Goal: Information Seeking & Learning: Learn about a topic

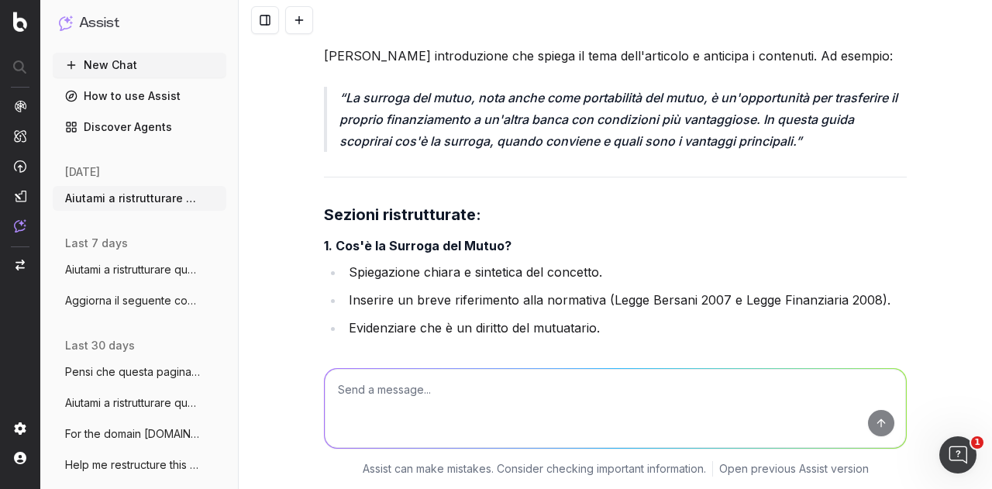
scroll to position [3623, 0]
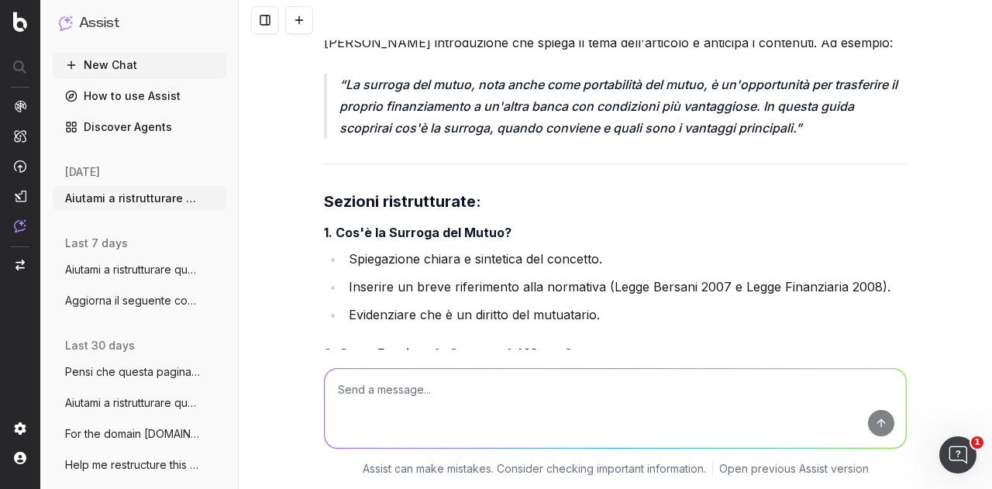
click at [471, 402] on textarea at bounding box center [616, 408] width 582 height 79
type textarea "Si applica le modifiche, ma non togliere nessuna info gia presente"
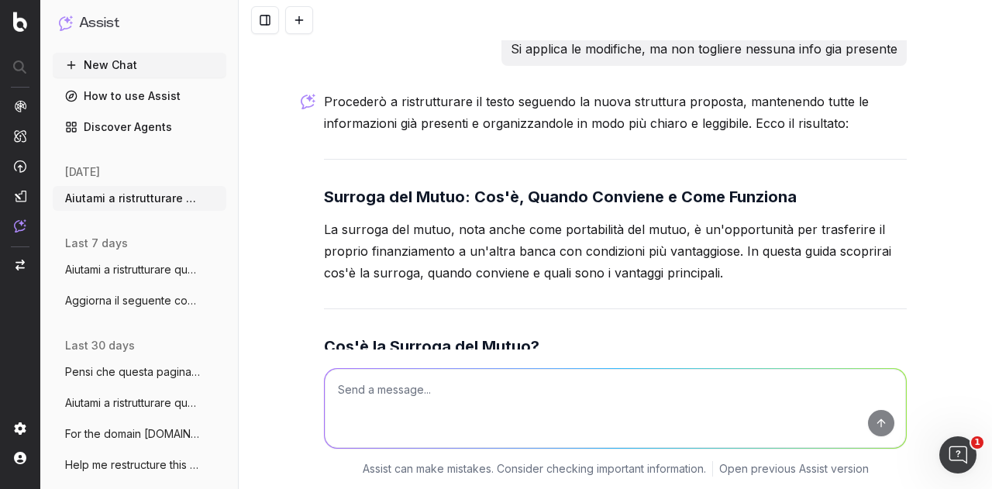
scroll to position [5780, 0]
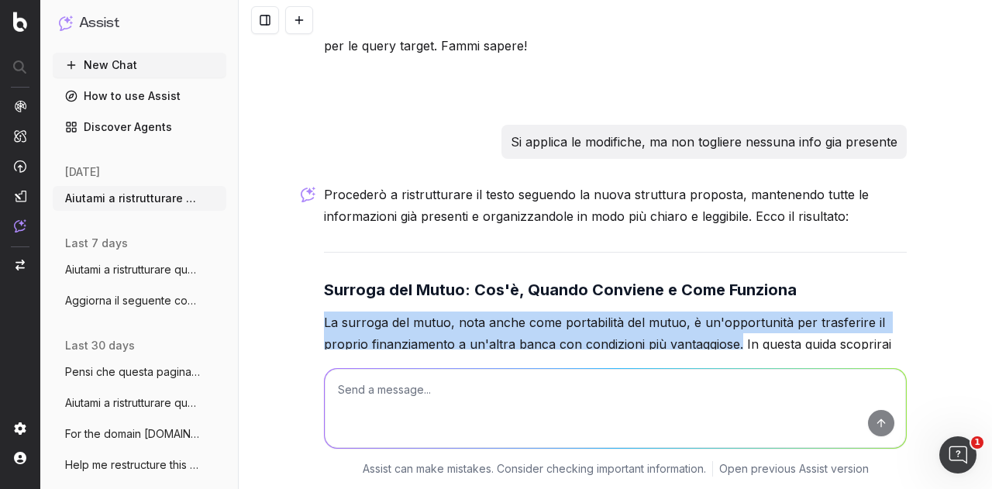
drag, startPoint x: 316, startPoint y: 228, endPoint x: 732, endPoint y: 255, distance: 417.2
copy p "La surroga del mutuo, nota anche come portabilità del mutuo, è un'opportunità p…"
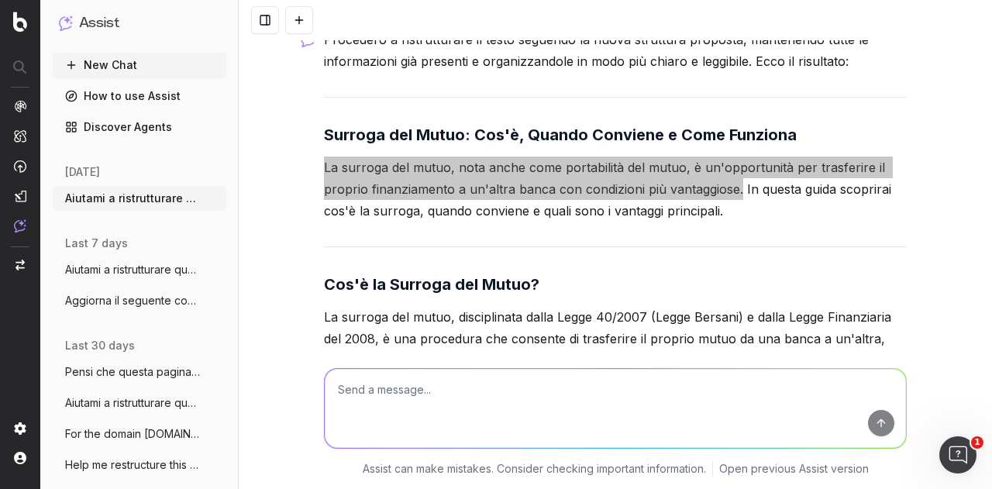
scroll to position [6013, 0]
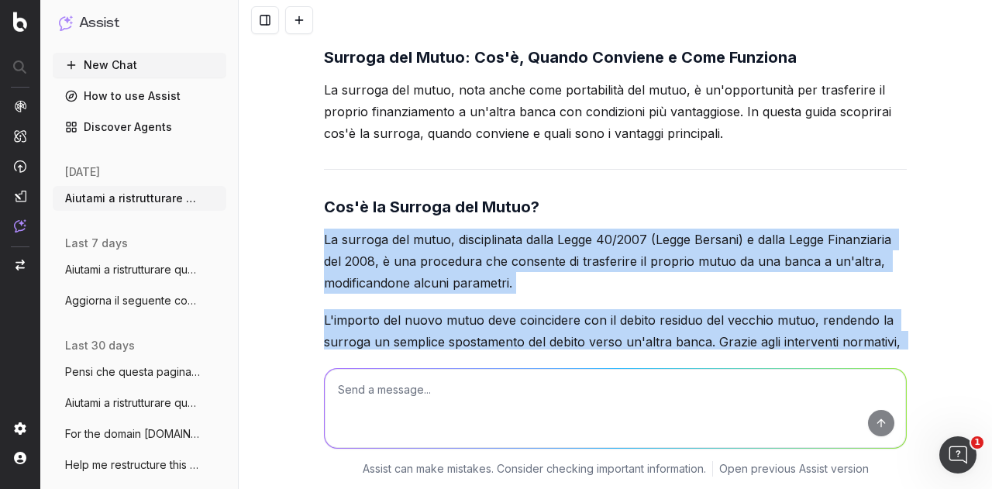
drag, startPoint x: 316, startPoint y: 148, endPoint x: 656, endPoint y: 291, distance: 369.1
click at [516, 309] on p "L'importo del nuovo mutuo deve coincidere con il debito residuo del vecchio mut…" at bounding box center [615, 352] width 583 height 87
copy div "La surroga del mutuo, disciplinata dalla Legge 40/2007 (Legge Bersani) e dalla …"
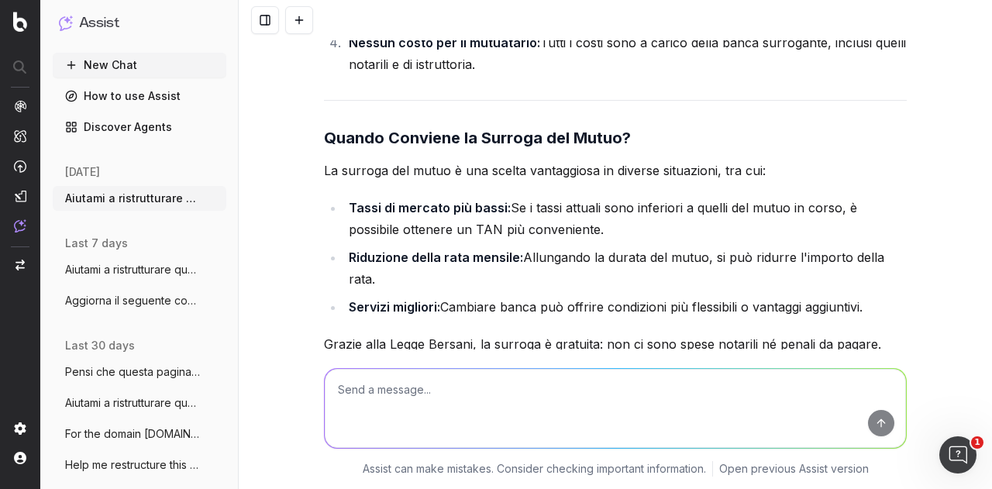
scroll to position [6711, 0]
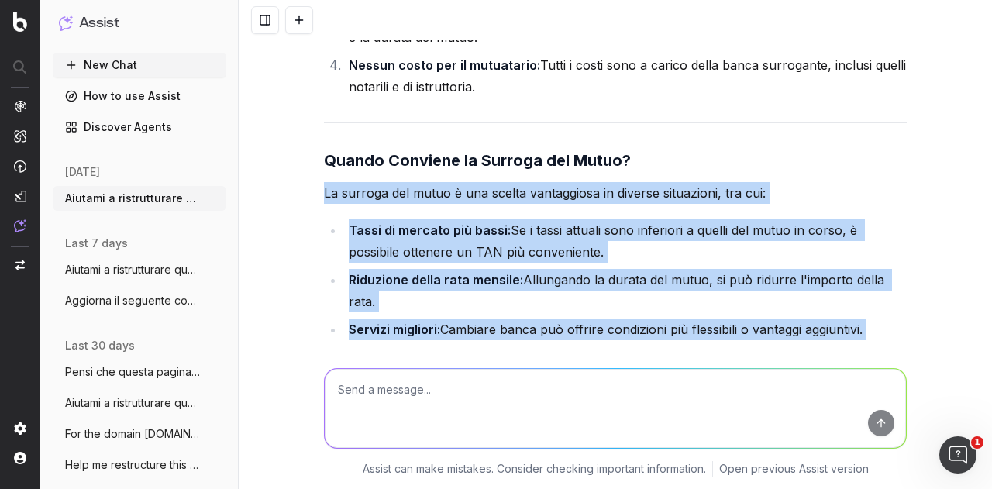
drag, startPoint x: 319, startPoint y: 101, endPoint x: 395, endPoint y: 339, distance: 249.6
copy div "La surroga del mutuo è una scelta vantaggiosa in diverse situazioni, tra cui: T…"
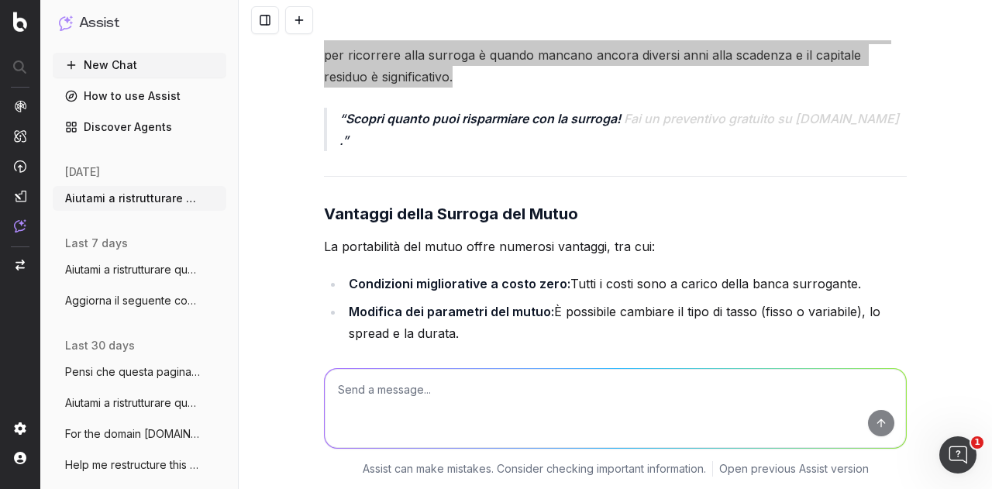
scroll to position [7098, 0]
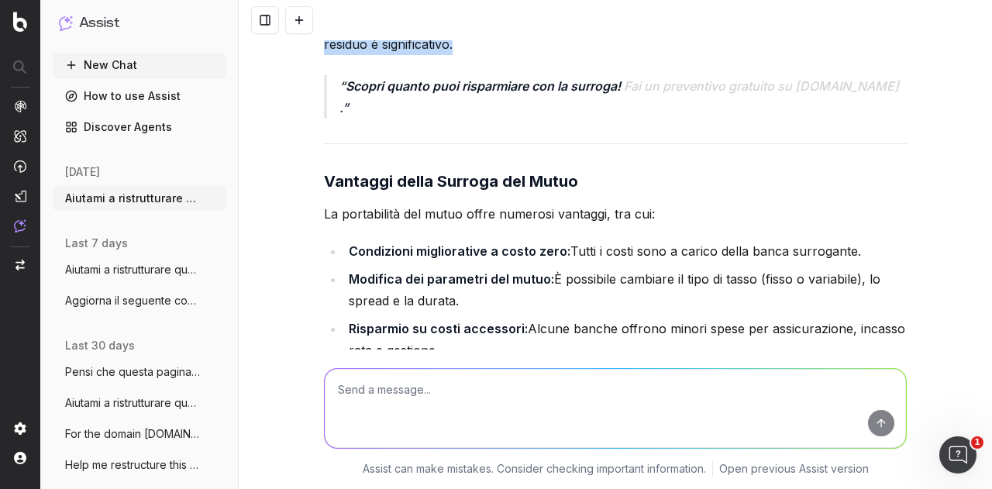
drag, startPoint x: 318, startPoint y: 100, endPoint x: 441, endPoint y: 288, distance: 224.5
click at [441, 288] on div "Procederò a ristrutturare il testo seguendo la nuova struttura proposta, manten…" at bounding box center [615, 438] width 583 height 3145
click at [441, 368] on li "Flessibilità: La surroga consente di scegliere l'istituto bancario che meglio s…" at bounding box center [625, 389] width 563 height 43
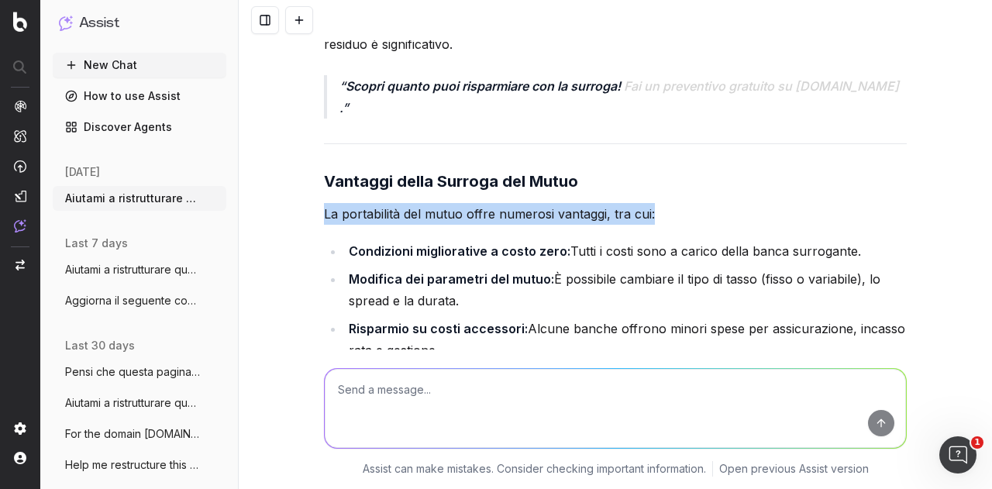
drag, startPoint x: 303, startPoint y: 97, endPoint x: 849, endPoint y: 111, distance: 546.0
click at [849, 111] on div "Aiutami a ristrutturare questo articolo in modo che sia più scorrevole e leggib…" at bounding box center [616, 244] width 754 height 489
copy p "La portabilità del mutuo offre numerosi vantaggi, tra cui:"
drag, startPoint x: 347, startPoint y: 136, endPoint x: 893, endPoint y: 144, distance: 545.9
click at [893, 240] on li "Condizioni migliorative a costo zero: Tutti i costi sono a carico della banca s…" at bounding box center [625, 251] width 563 height 22
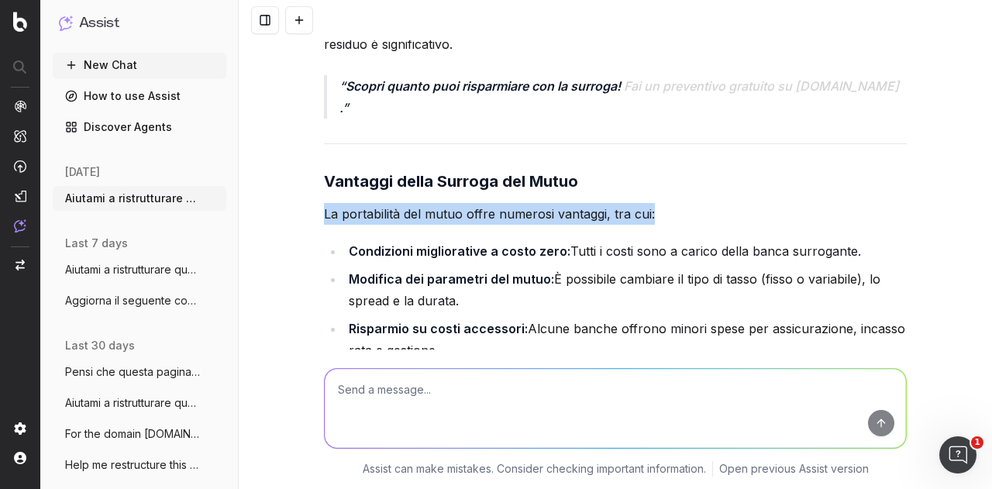
copy li "Condizioni migliorative a costo zero: Tutti i costi sono a carico della banca s…"
drag, startPoint x: 345, startPoint y: 167, endPoint x: 406, endPoint y: 282, distance: 130.4
click at [406, 282] on ul "Condizioni migliorative a costo zero: Tutti i costi sono a carico della banca s…" at bounding box center [615, 325] width 583 height 171
copy ul "Modifica dei parametri del mutuo: È possibile cambiare il tipo di tasso (fisso …"
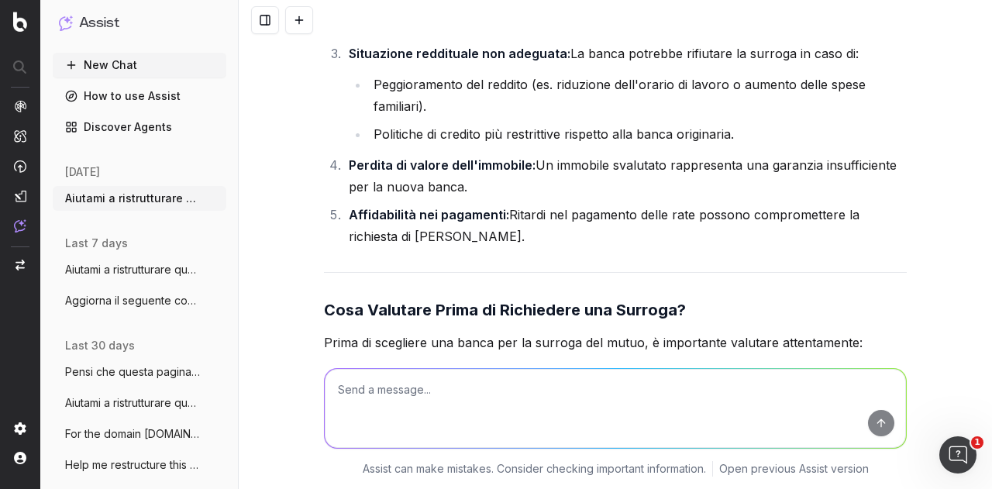
scroll to position [7796, 0]
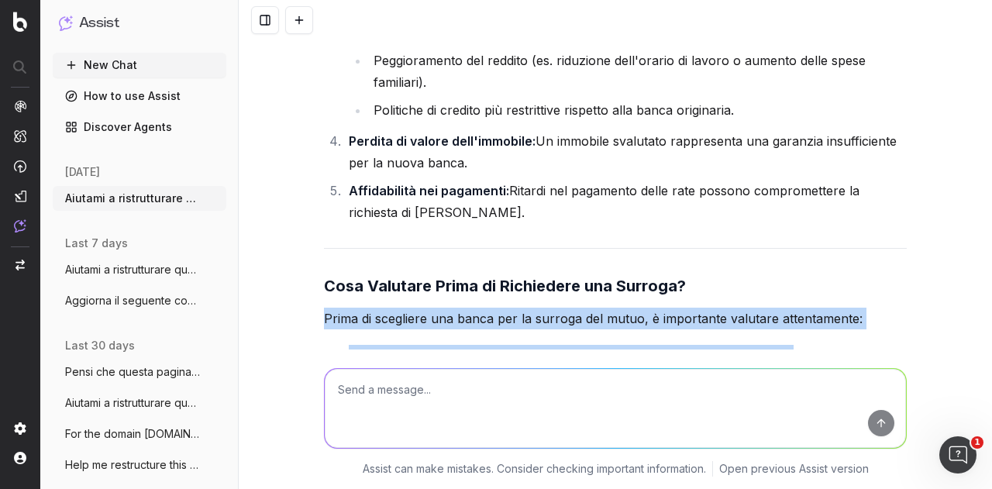
drag, startPoint x: 320, startPoint y: 202, endPoint x: 895, endPoint y: 298, distance: 582.5
copy div "Prima di scegliere una banca per la surroga del mutuo, è importante valutare at…"
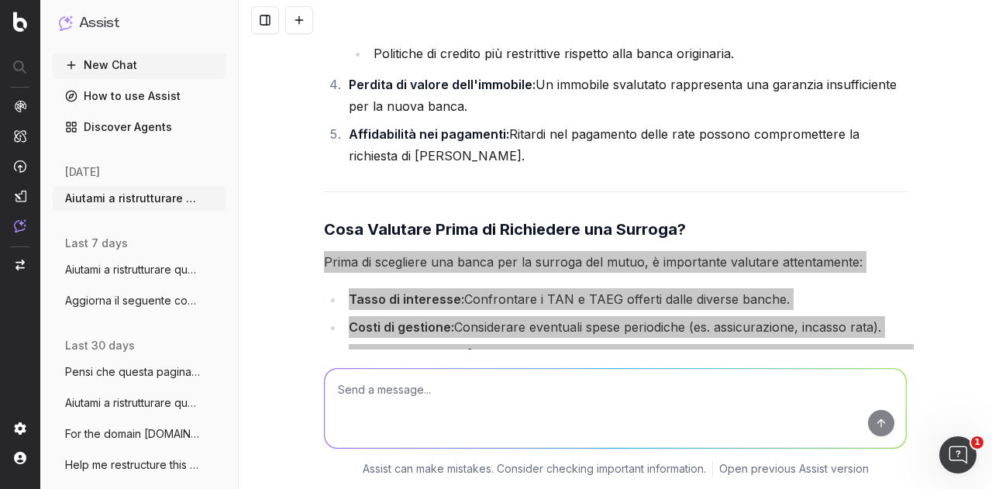
scroll to position [7874, 0]
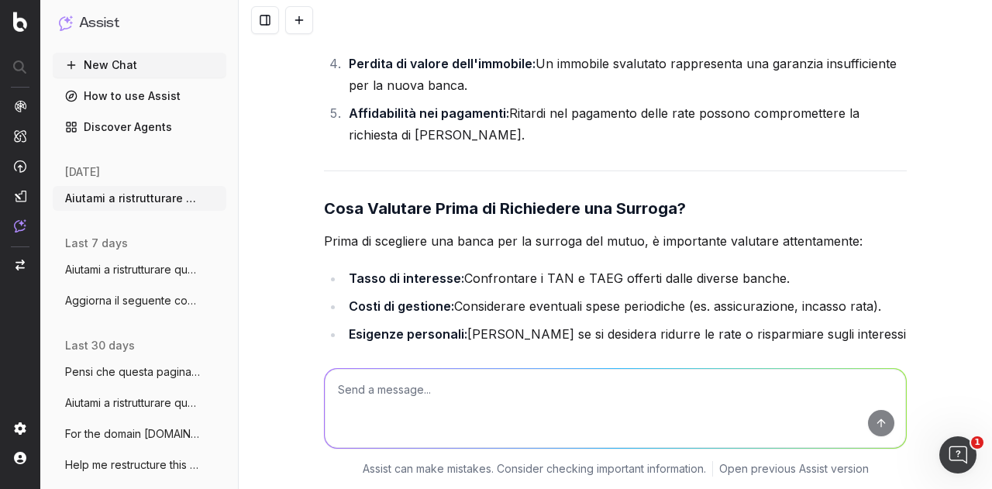
drag, startPoint x: 316, startPoint y: 257, endPoint x: 486, endPoint y: 260, distance: 169.8
click at [486, 260] on div "Aiutami a ristrutturare questo articolo in modo che sia più scorrevole e leggib…" at bounding box center [616, 244] width 754 height 489
copy p "Per semplificare il confronto,"
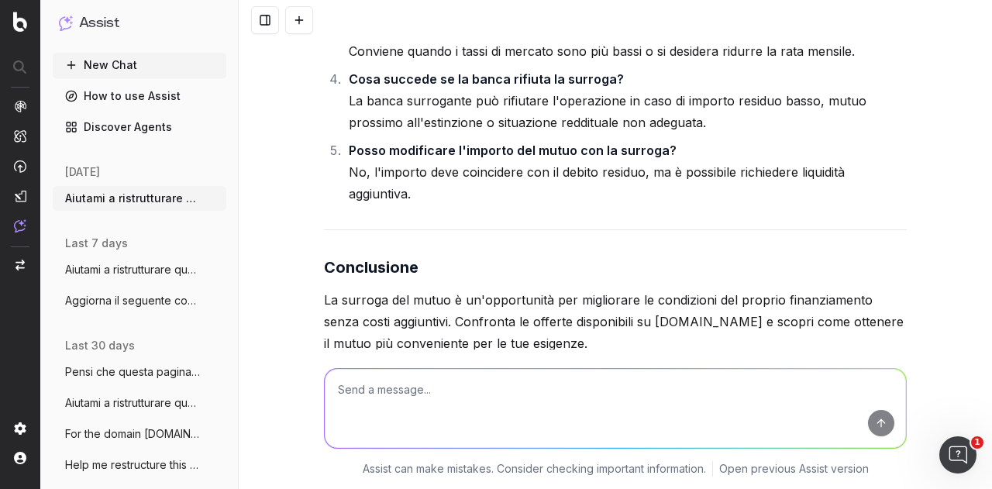
scroll to position [8625, 0]
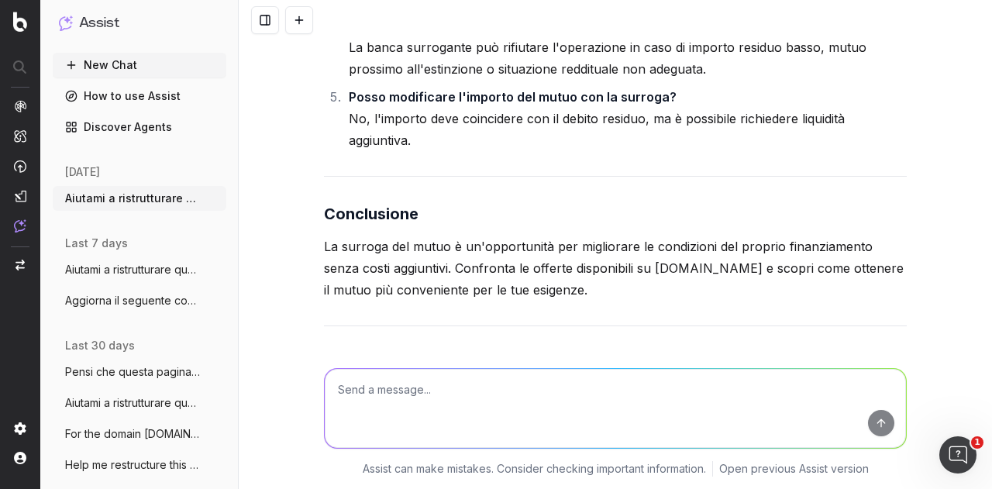
click at [653, 387] on textarea at bounding box center [616, 408] width 582 height 79
type textarea "non c'è il rischio di cannibalizzazione di altre pagine?"
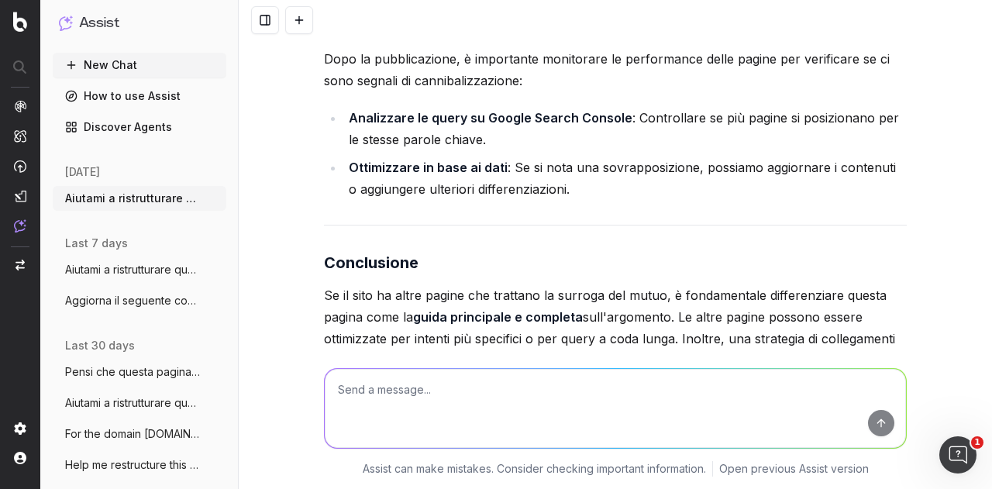
scroll to position [10405, 0]
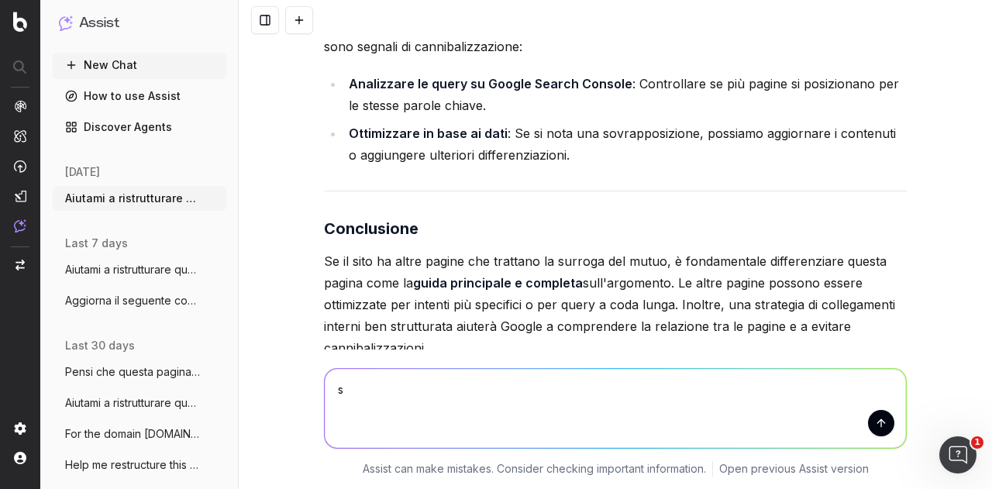
type textarea "si"
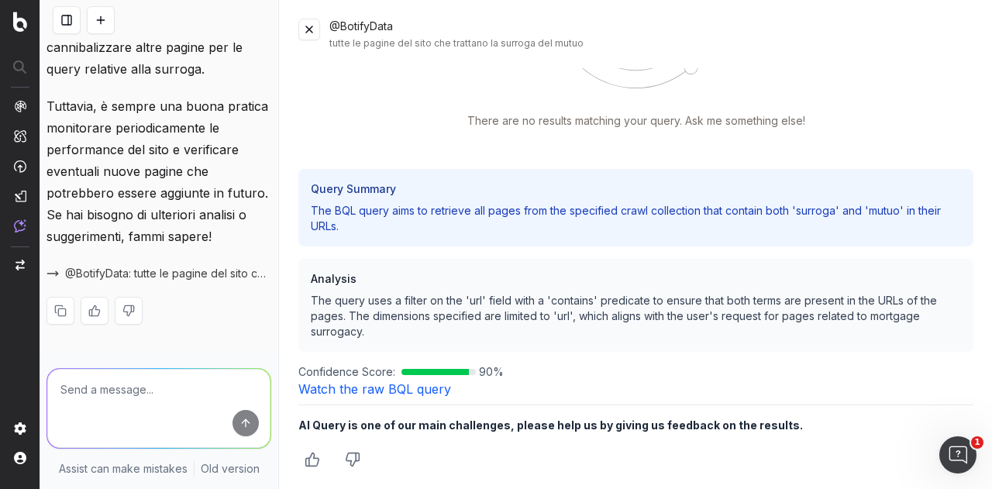
scroll to position [216, 0]
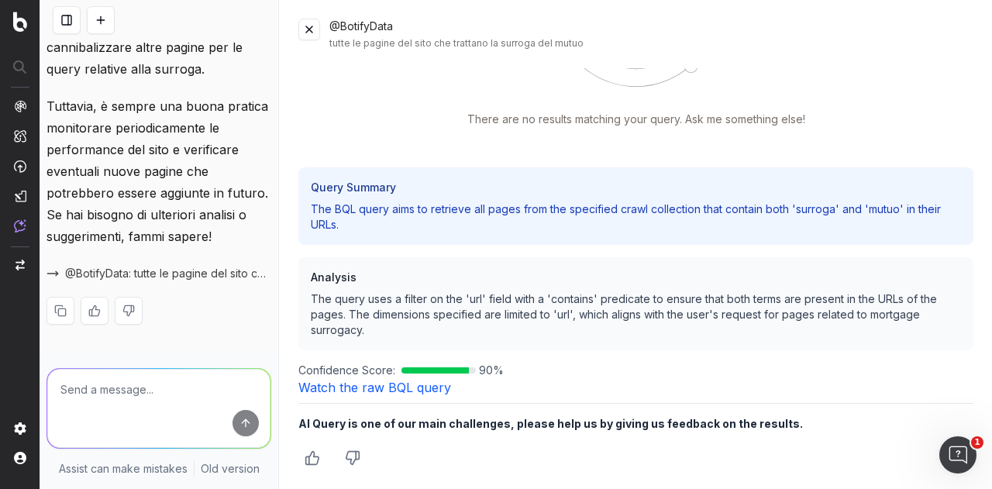
click at [313, 29] on button at bounding box center [310, 30] width 22 height 22
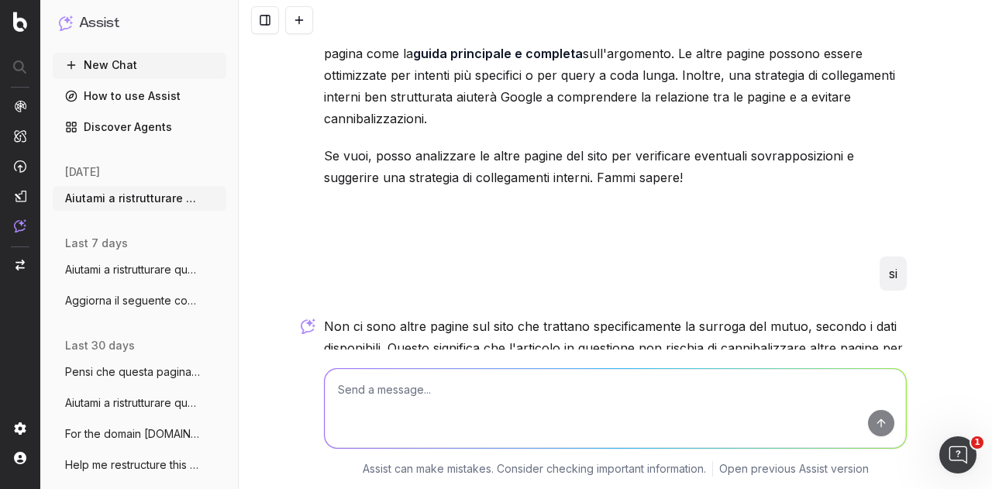
scroll to position [10712, 0]
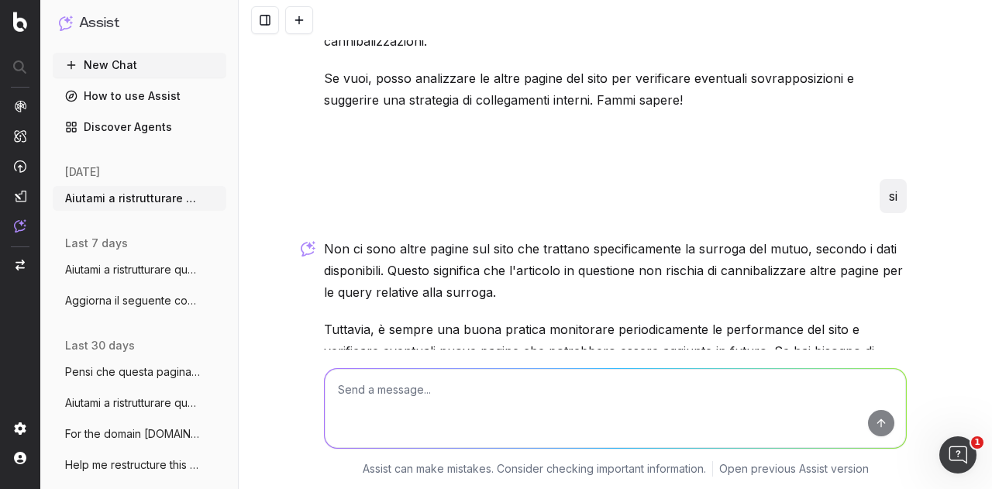
click at [675, 402] on span "@BotifyData: tutte le pagine del sito che trattano la surroga del mutuo" at bounding box center [520, 410] width 355 height 16
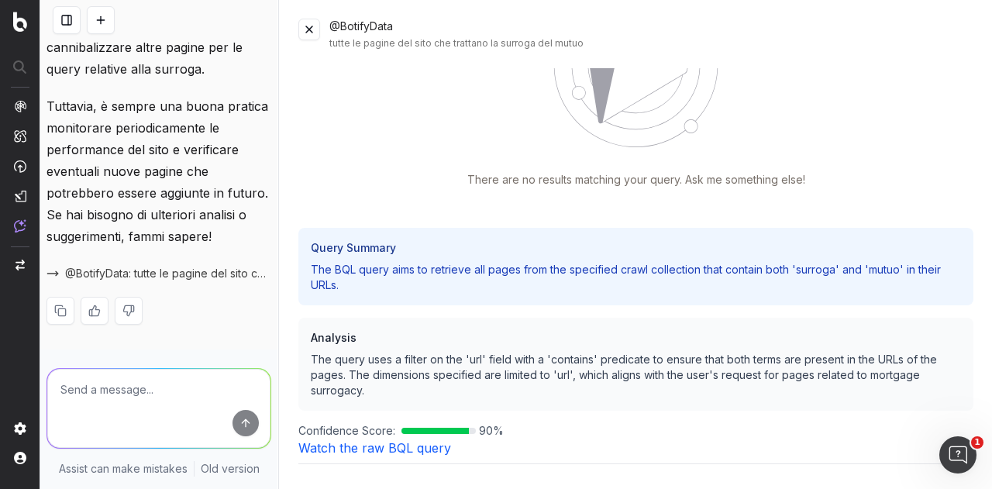
scroll to position [216, 0]
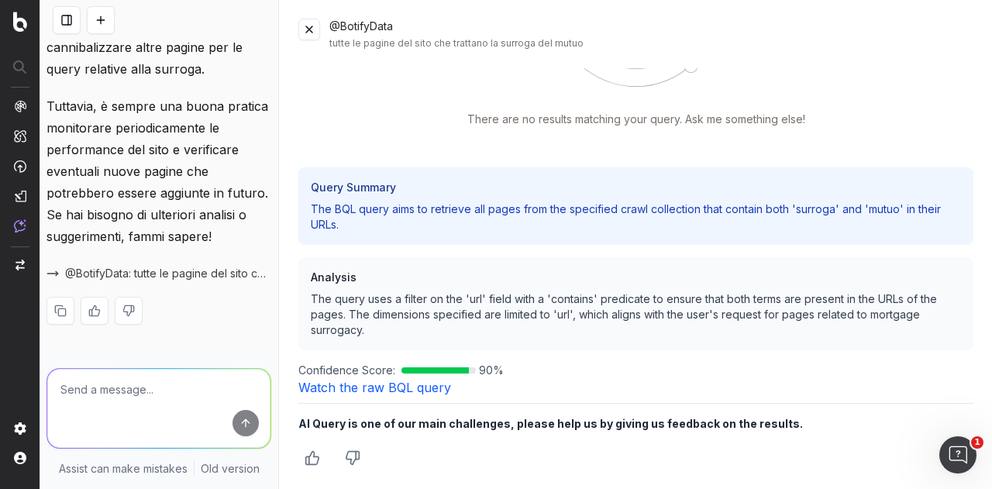
click at [412, 386] on link "Watch the raw BQL query" at bounding box center [375, 388] width 153 height 16
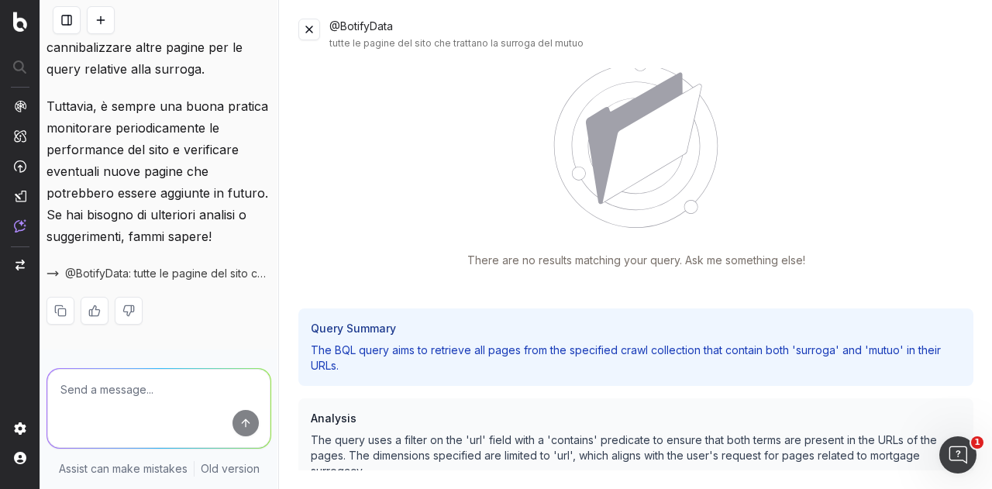
scroll to position [0, 0]
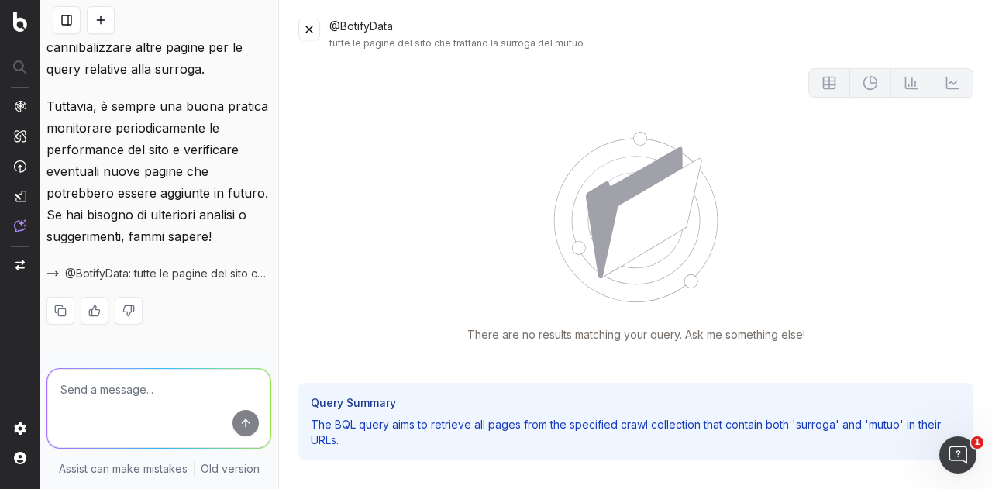
click at [311, 26] on button at bounding box center [310, 30] width 22 height 22
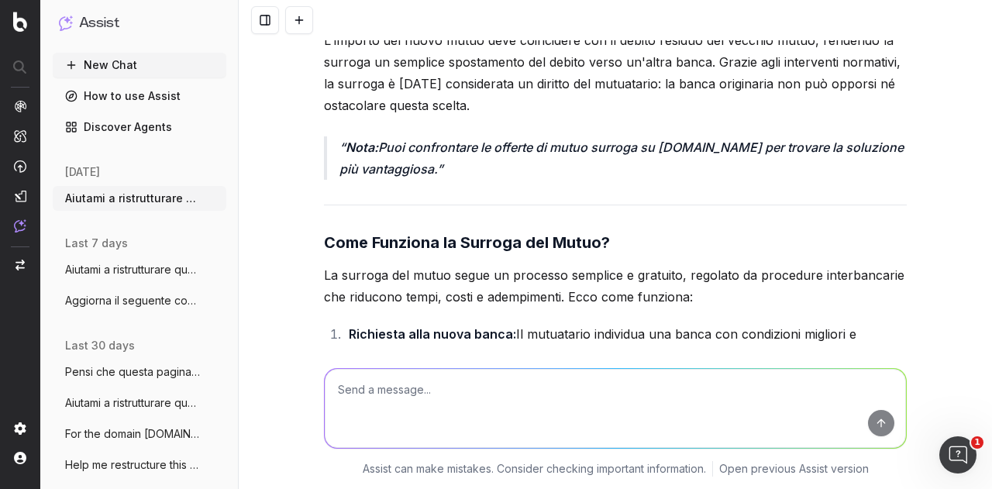
scroll to position [6370, 0]
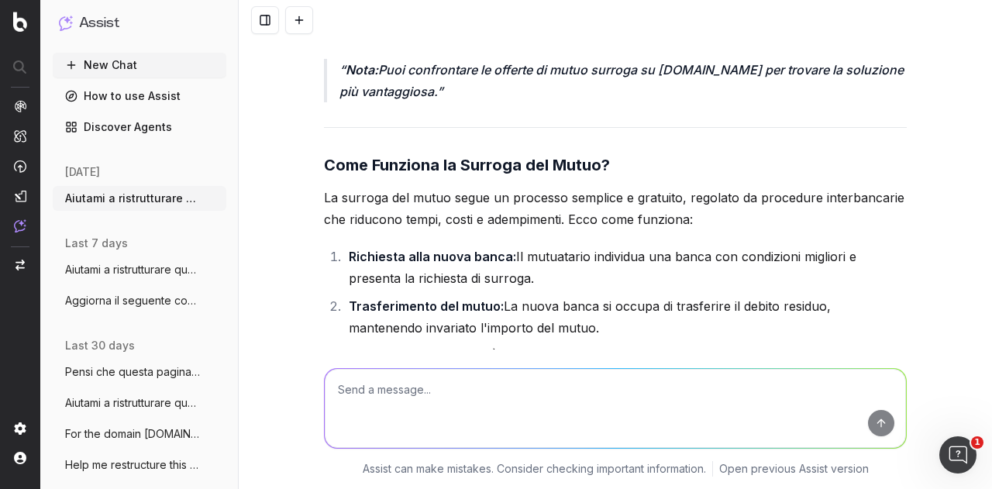
drag, startPoint x: 316, startPoint y: 104, endPoint x: 731, endPoint y: 334, distance: 474.4
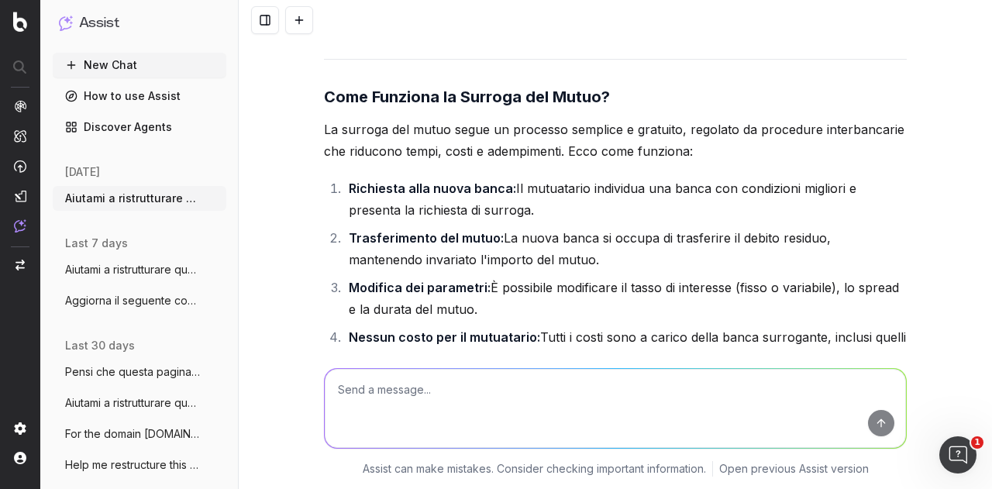
scroll to position [6525, 0]
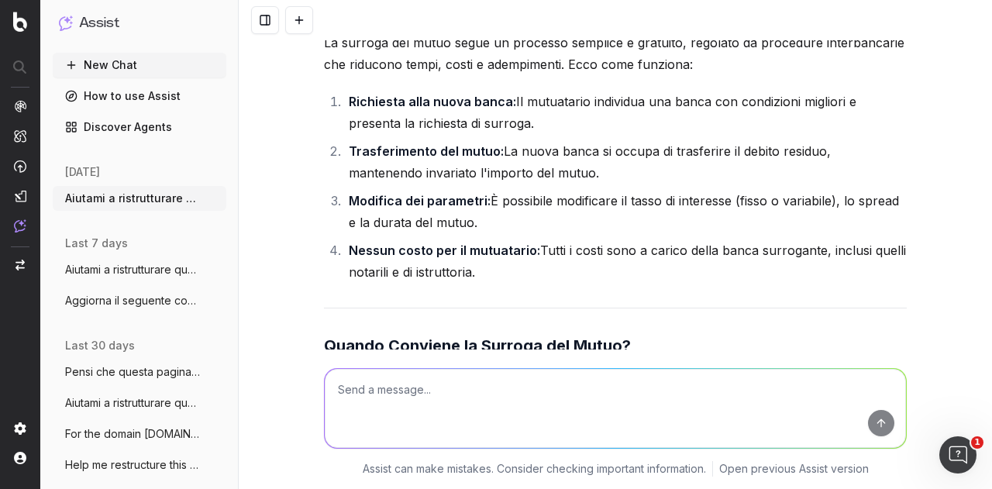
copy div "La surroga del mutuo segue un processo semplice e gratuito, regolato da procedu…"
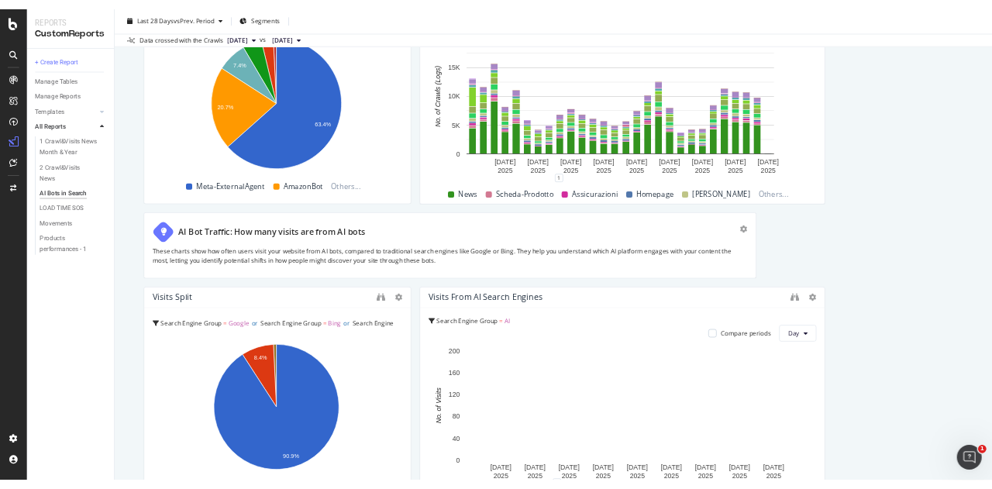
scroll to position [2600, 0]
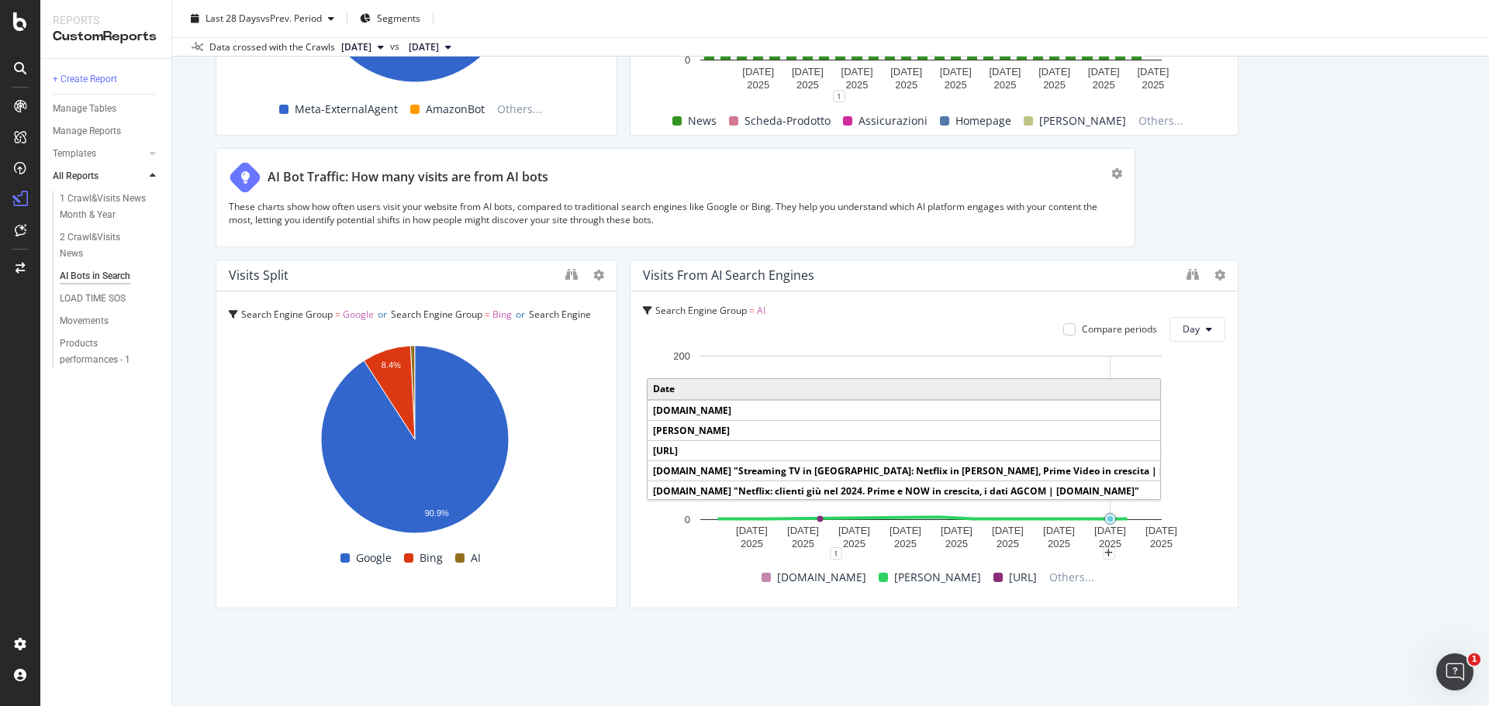
click at [1107, 517] on circle "A chart." at bounding box center [1110, 519] width 6 height 6
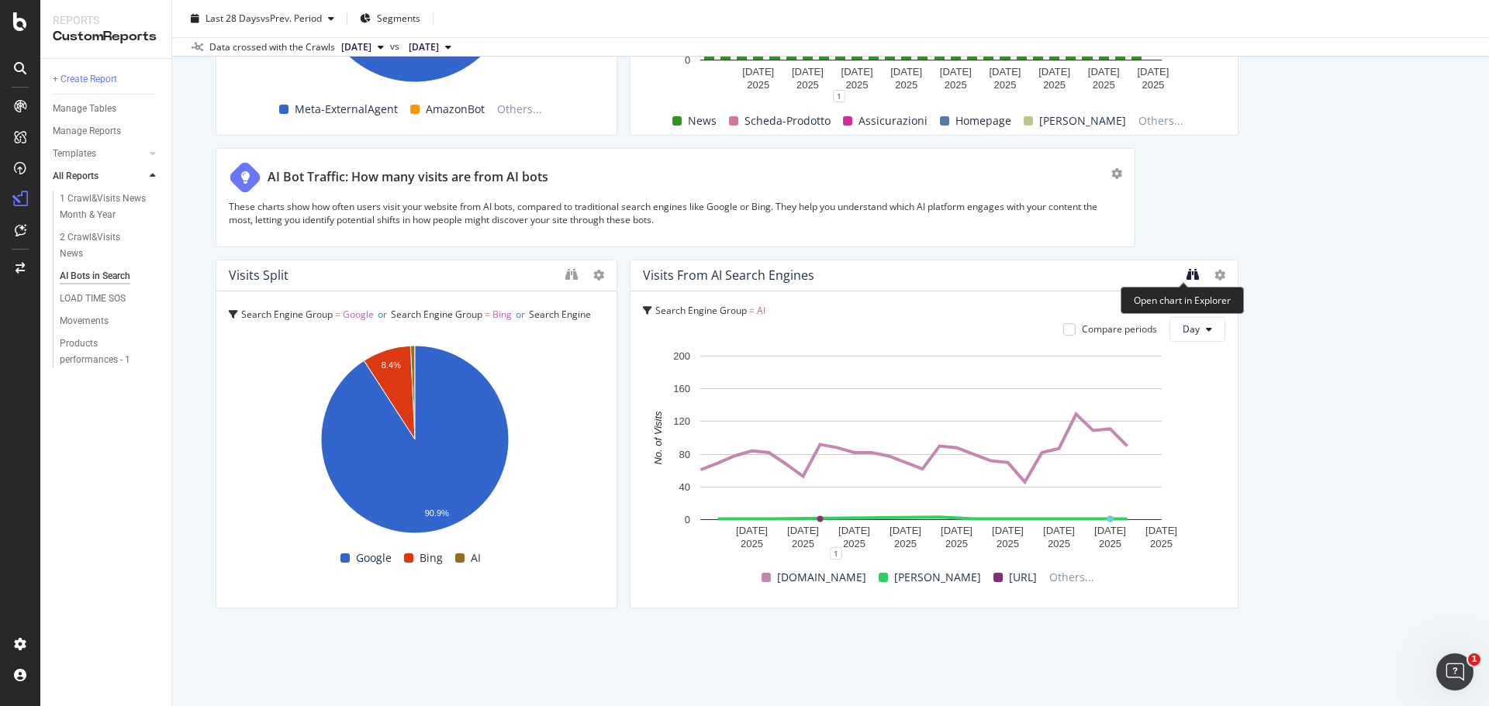
click at [1186, 272] on icon "binoculars" at bounding box center [1192, 274] width 12 height 12
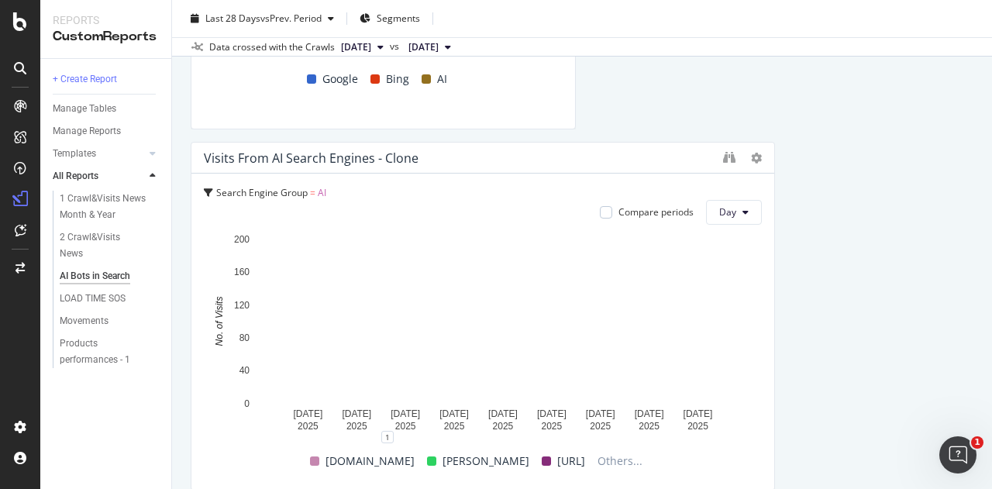
scroll to position [4610, 0]
